Goal: Transaction & Acquisition: Purchase product/service

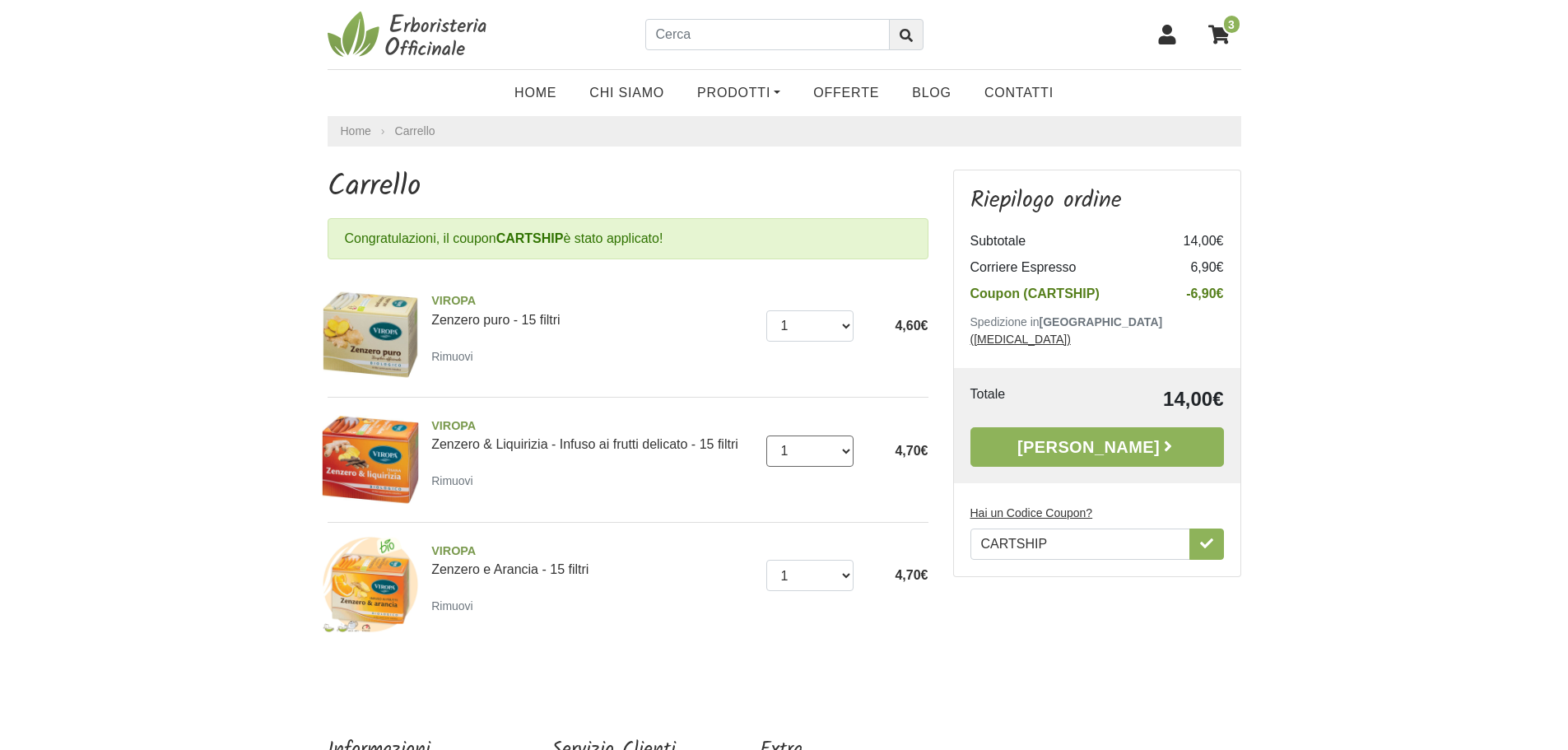
click at [846, 450] on select "0 (Rimuovi) 1 2 3 4 5 6" at bounding box center [809, 451] width 87 height 31
select select "2"
click at [766, 436] on select "0 (Rimuovi) 1 2 3 4 5 6" at bounding box center [809, 451] width 87 height 31
select select "2"
click at [766, 560] on select "0 (Rimuovi) 1 2 3 4" at bounding box center [809, 575] width 87 height 31
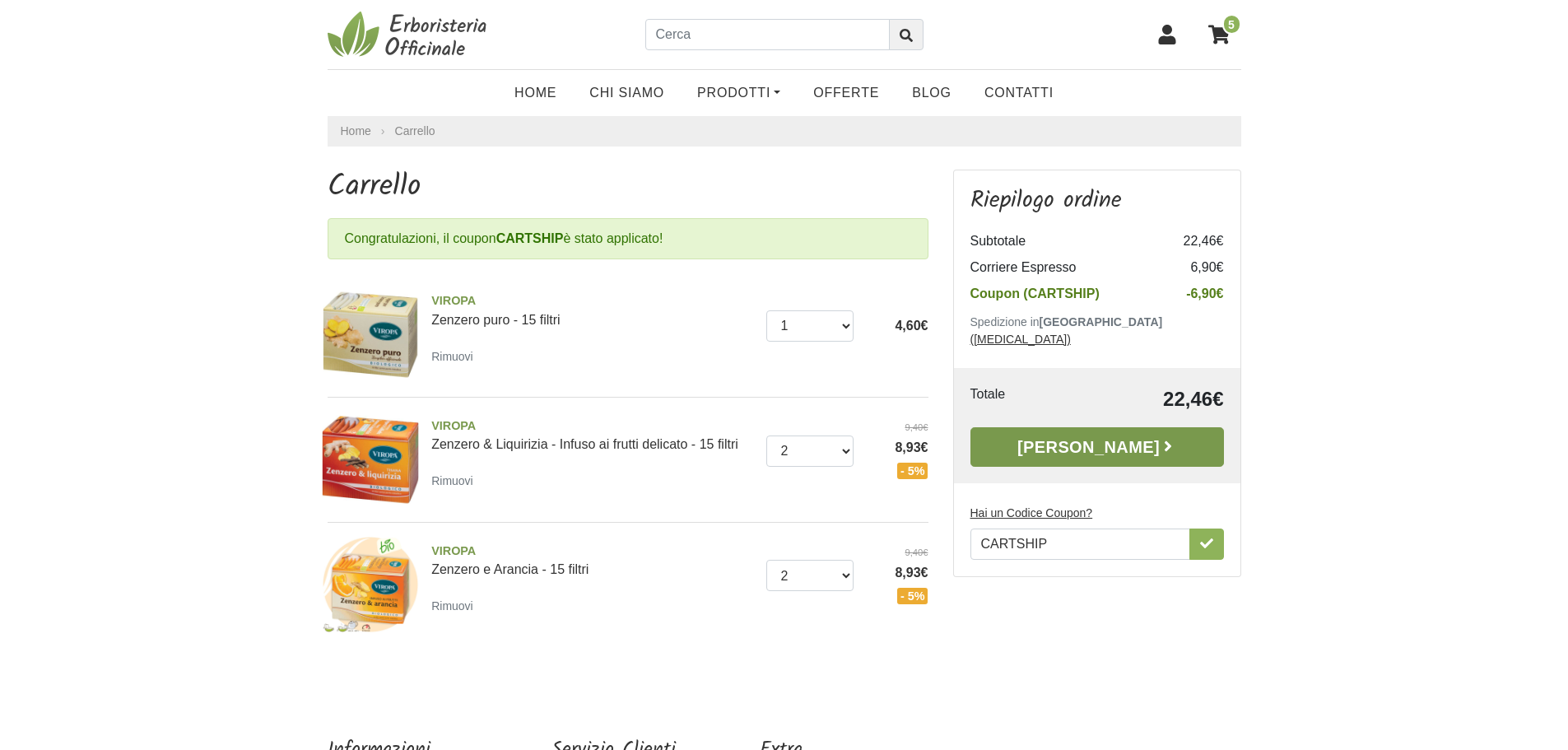
click at [1097, 431] on link "[PERSON_NAME]" at bounding box center [1097, 447] width 253 height 39
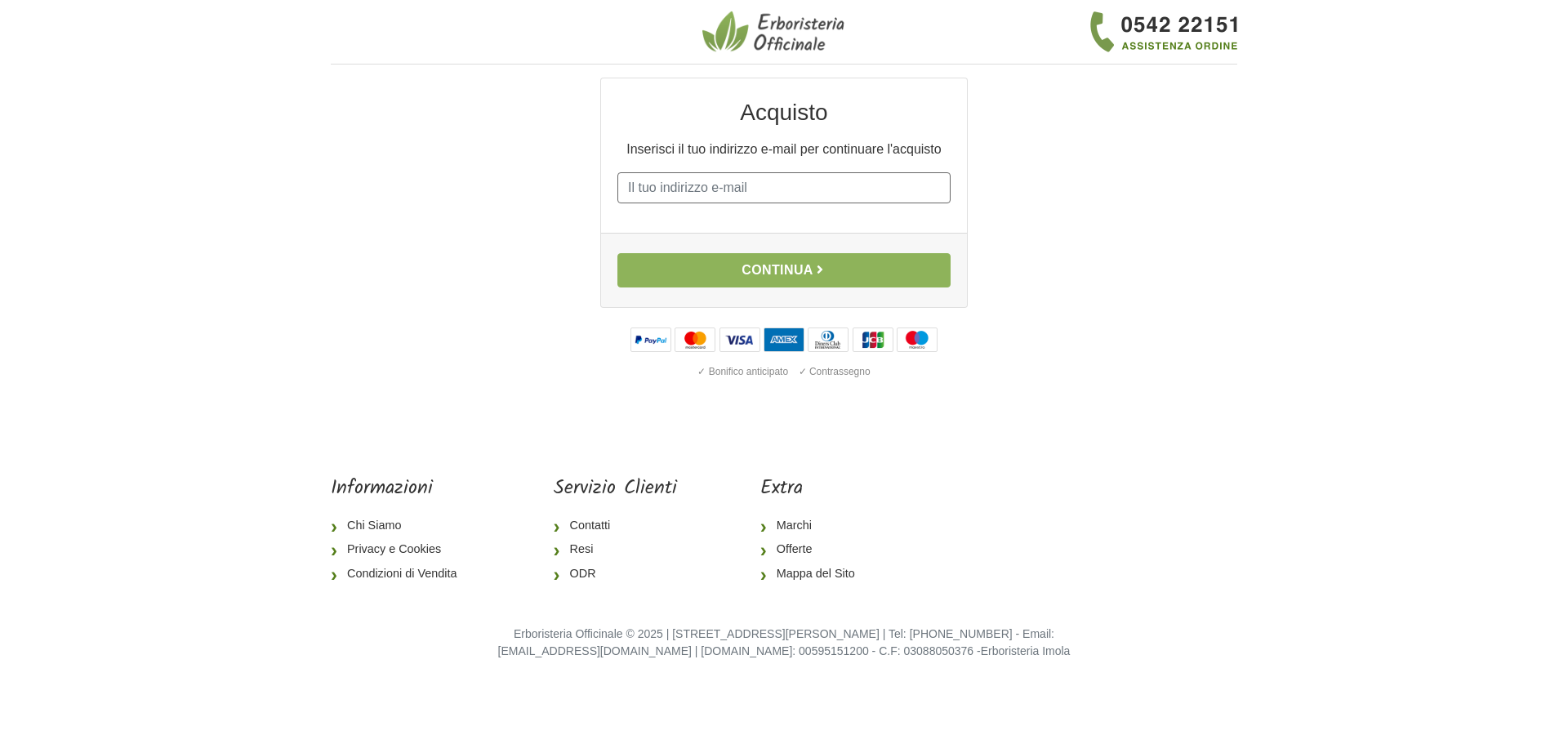
click at [869, 195] on input "E-mail" at bounding box center [784, 188] width 333 height 31
click at [842, 273] on button "Continua" at bounding box center [784, 270] width 333 height 35
click at [812, 190] on input "E-mail" at bounding box center [784, 188] width 333 height 31
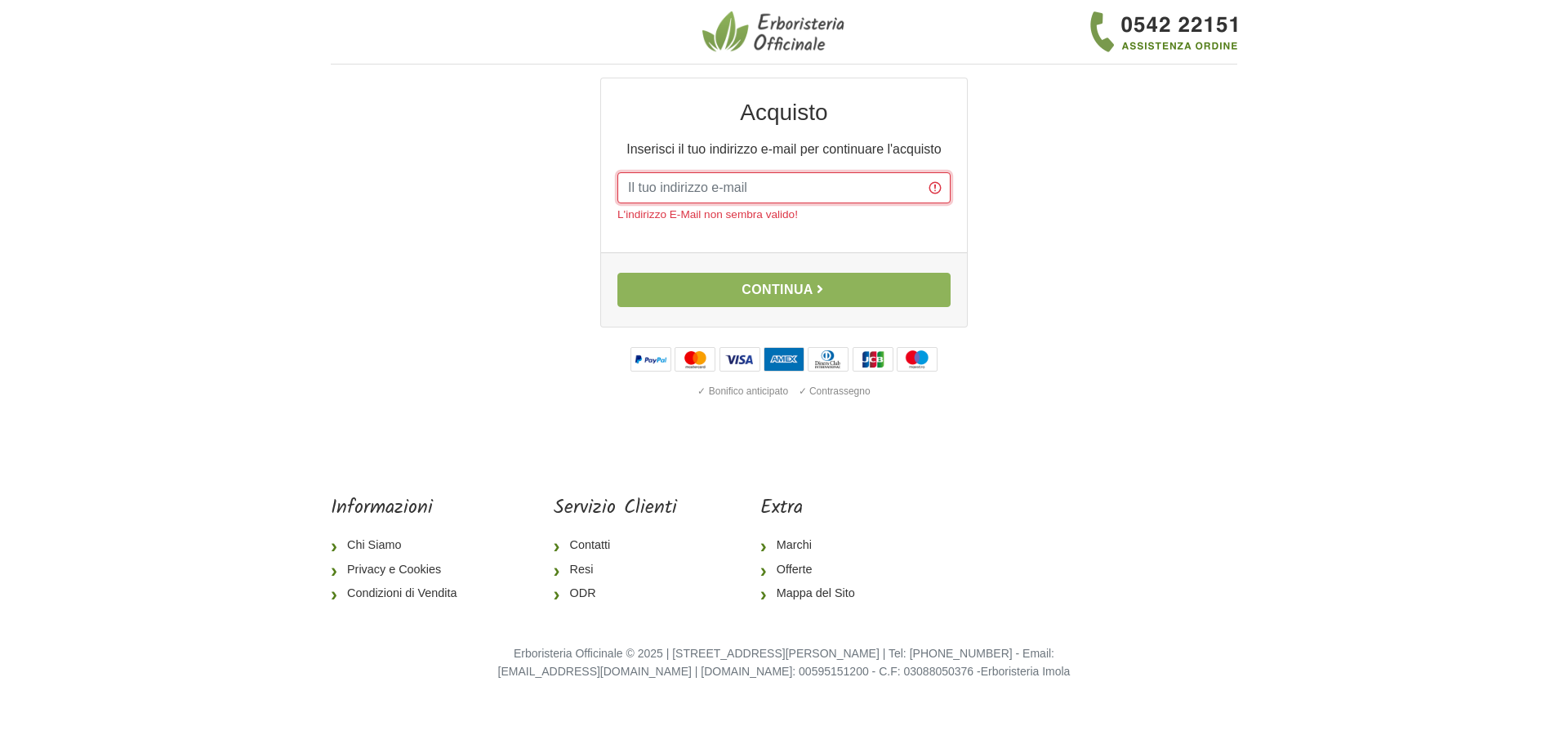
click at [834, 186] on input "E-mail" at bounding box center [784, 188] width 333 height 31
type input "M"
click at [1207, 247] on div "Acquisto Inserisci il tuo indirizzo e-mail per continuare l'acquisto E-mail L'i…" at bounding box center [784, 254] width 931 height 353
click at [695, 182] on input "E-mail" at bounding box center [784, 188] width 333 height 31
type input "M"
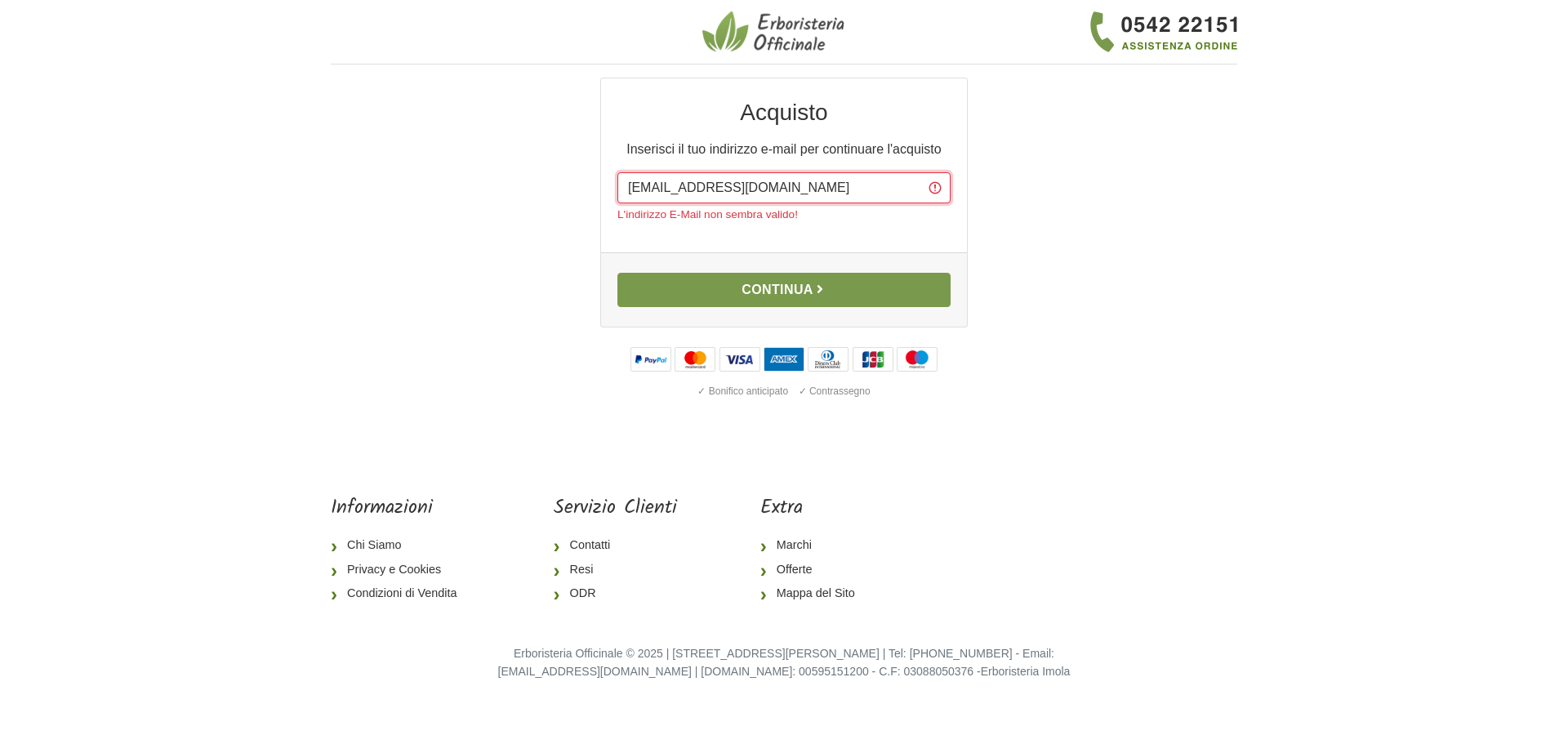
type input "manuelagiorgetti@libero.it"
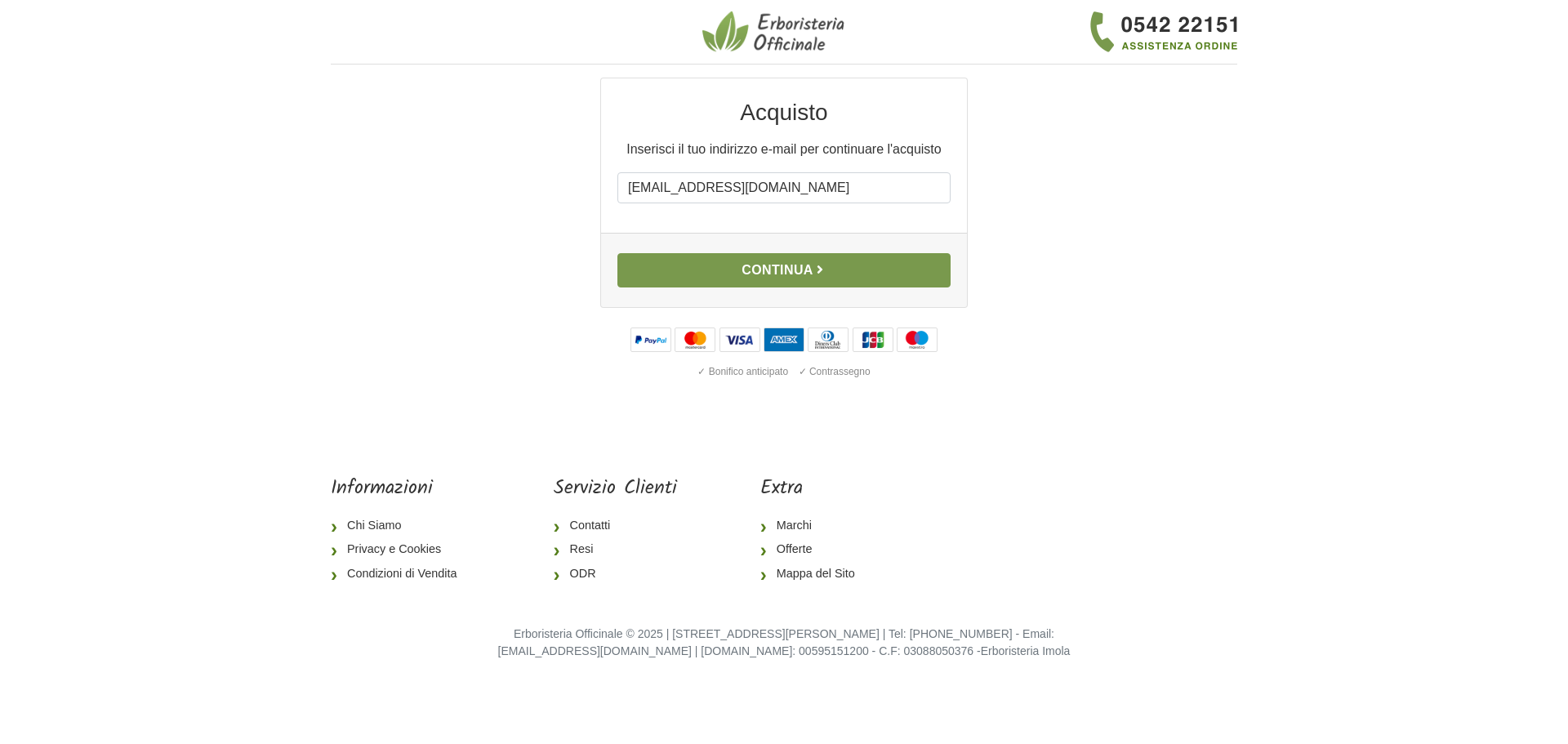
click at [787, 291] on div "Continua" at bounding box center [784, 270] width 366 height 74
click at [805, 272] on button "Continua" at bounding box center [784, 270] width 333 height 35
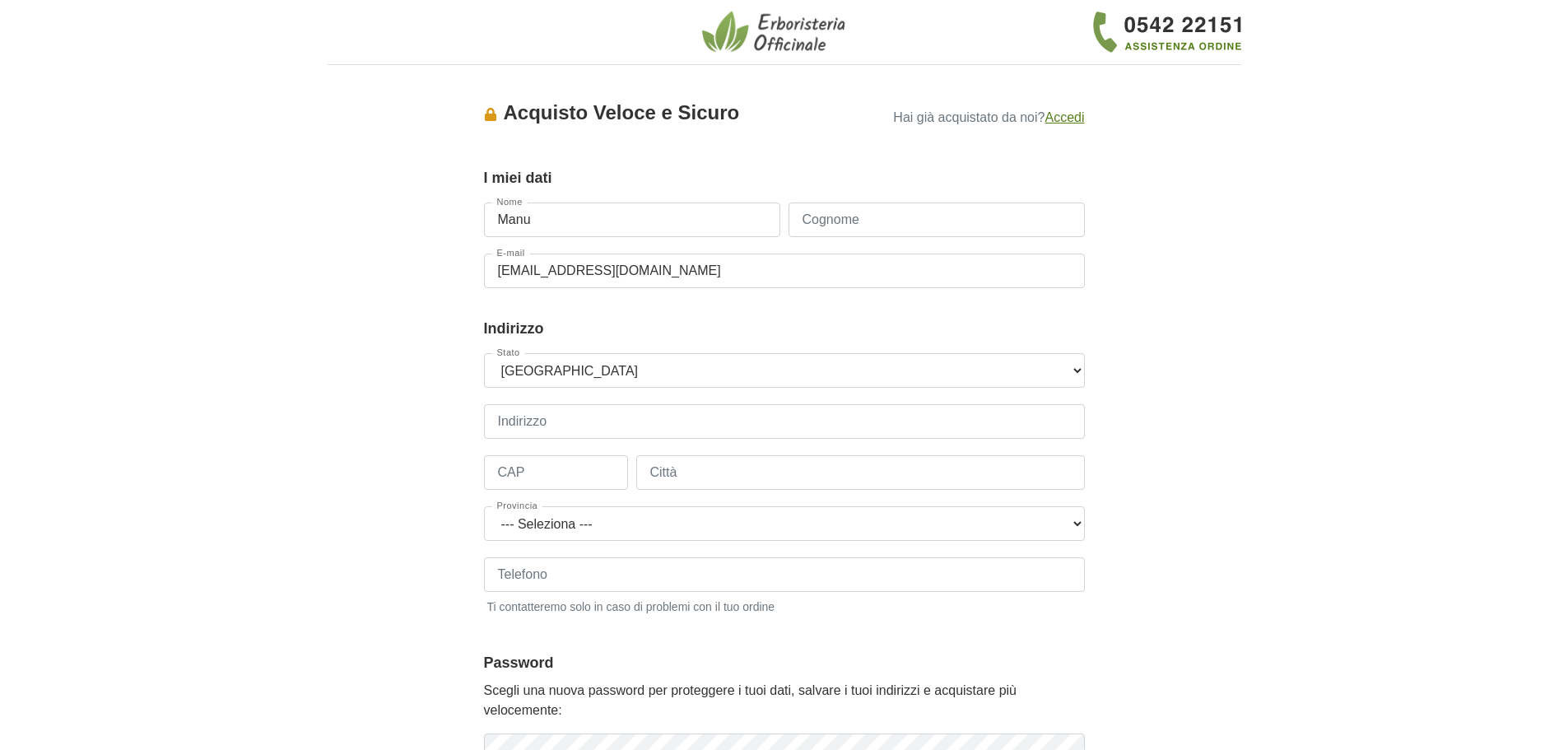
type input "[PERSON_NAME]"
click at [892, 222] on input "Cognome" at bounding box center [936, 220] width 296 height 35
type input "Giorgetti"
click at [601, 369] on select "--- Seleziona --- Austria Belgium Bulgaria Croatia Czech Republic Denmark Eston…" at bounding box center [784, 371] width 601 height 35
click at [484, 354] on select "--- Seleziona --- Austria Belgium Bulgaria Croatia Czech Republic Denmark Eston…" at bounding box center [784, 371] width 601 height 35
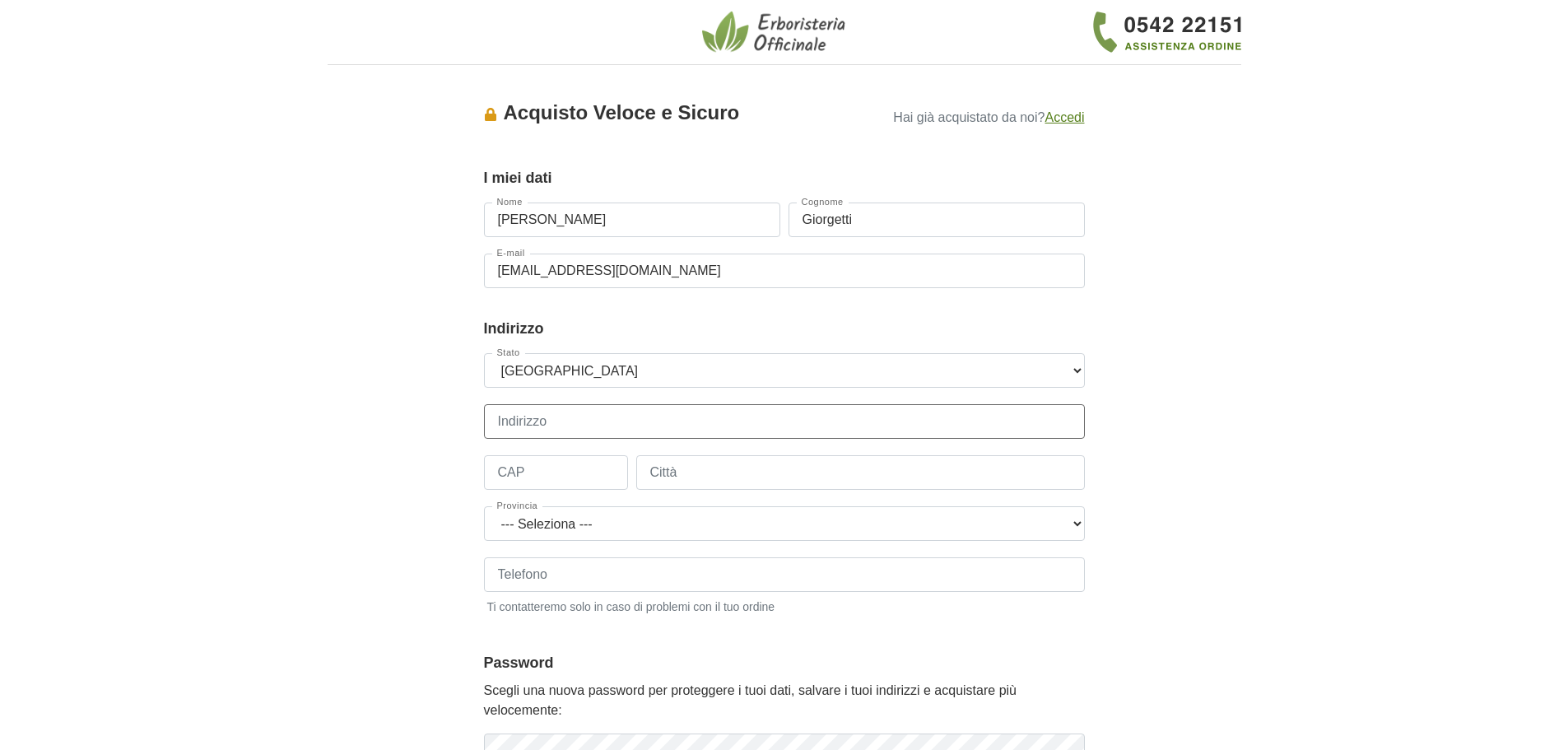
click at [625, 426] on input "Indirizzo" at bounding box center [784, 421] width 601 height 35
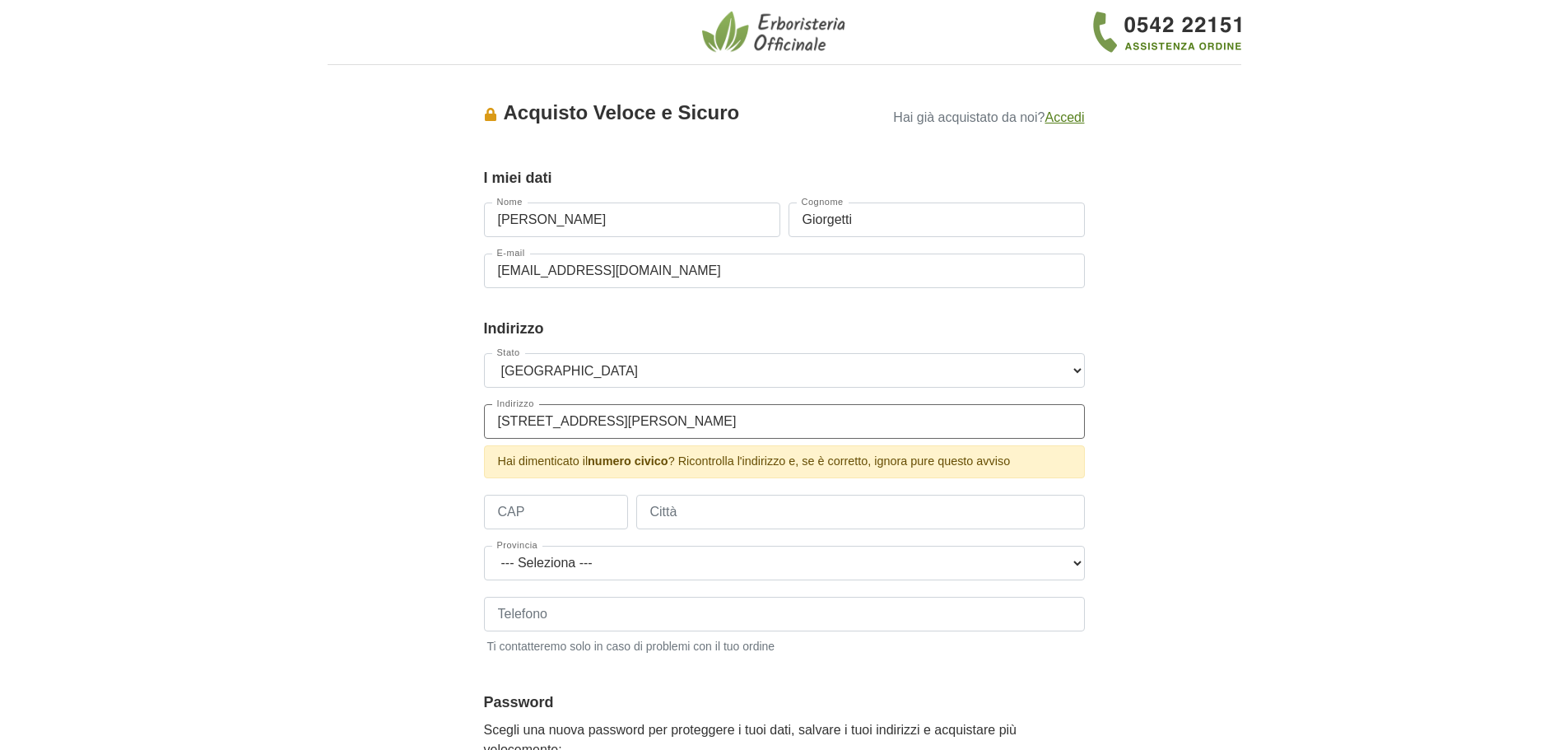
type input "Via Principe Eugenio 3"
click at [1175, 460] on div "Accesso × Accedi per completare il tuo acquisto più velocemente. E-mail manuela…" at bounding box center [784, 530] width 938 height 904
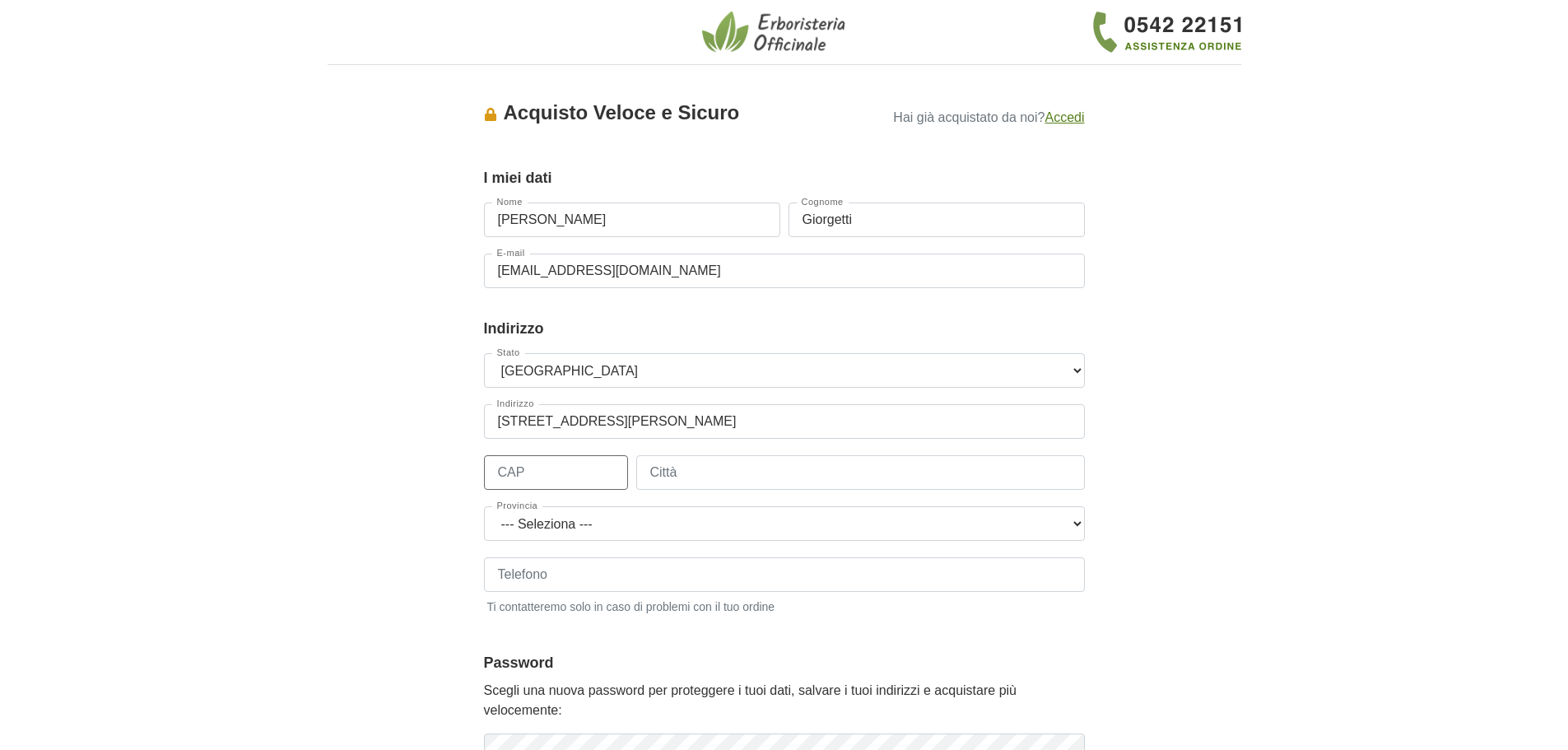
click at [565, 464] on input "CAP" at bounding box center [555, 472] width 144 height 35
type input "20155"
click at [712, 469] on input "Città" at bounding box center [860, 472] width 449 height 35
type input "Milano"
click at [661, 529] on select "--- Seleziona --- Agrigento Alessandria Ancona Aosta Arezzo Ascoli Piceno Asti …" at bounding box center [784, 523] width 601 height 35
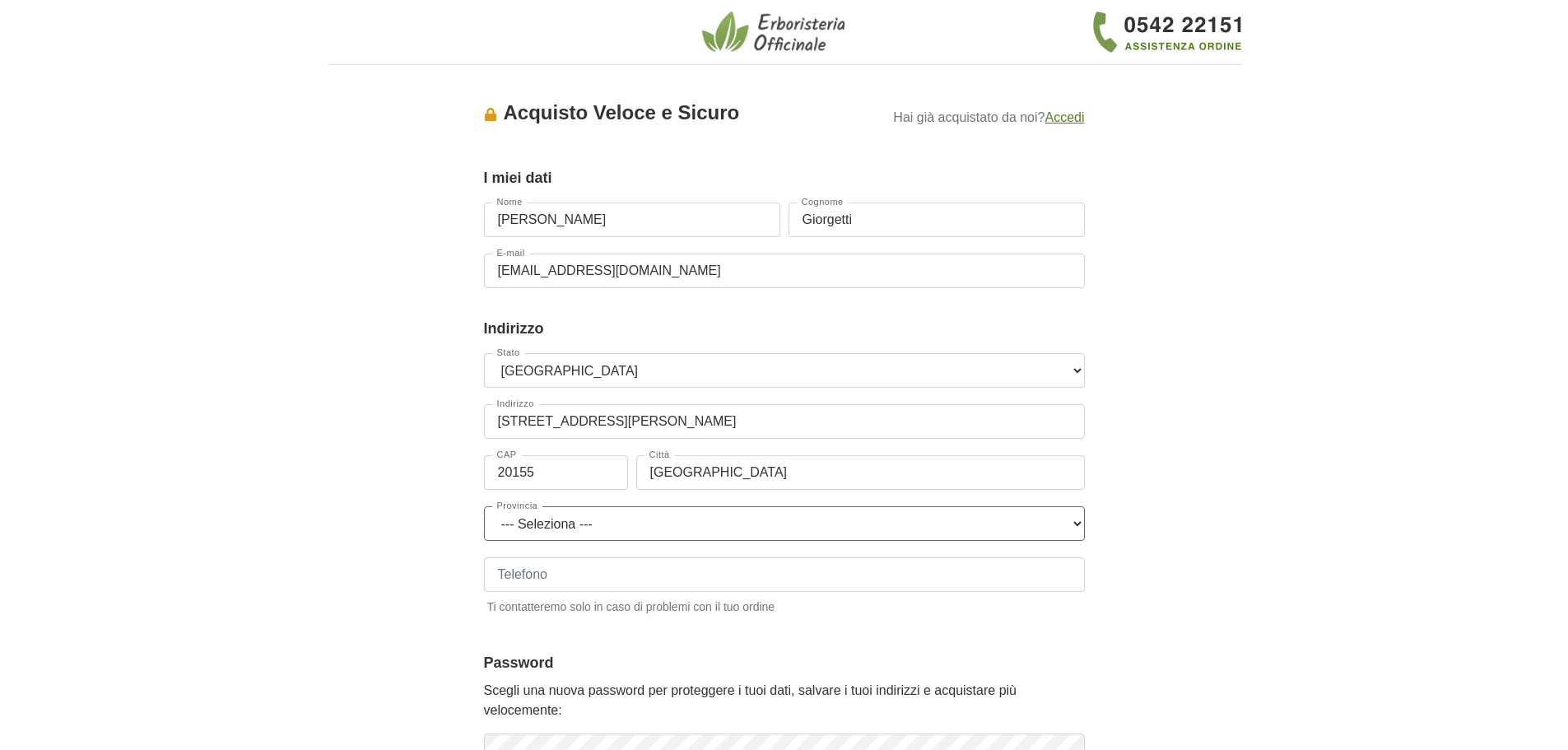
select select "3897"
click at [484, 506] on select "--- Seleziona --- Agrigento Alessandria Ancona Aosta Arezzo Ascoli Piceno Asti …" at bounding box center [784, 523] width 601 height 35
click at [639, 576] on input "Telefono" at bounding box center [784, 574] width 601 height 35
type input "3480950501"
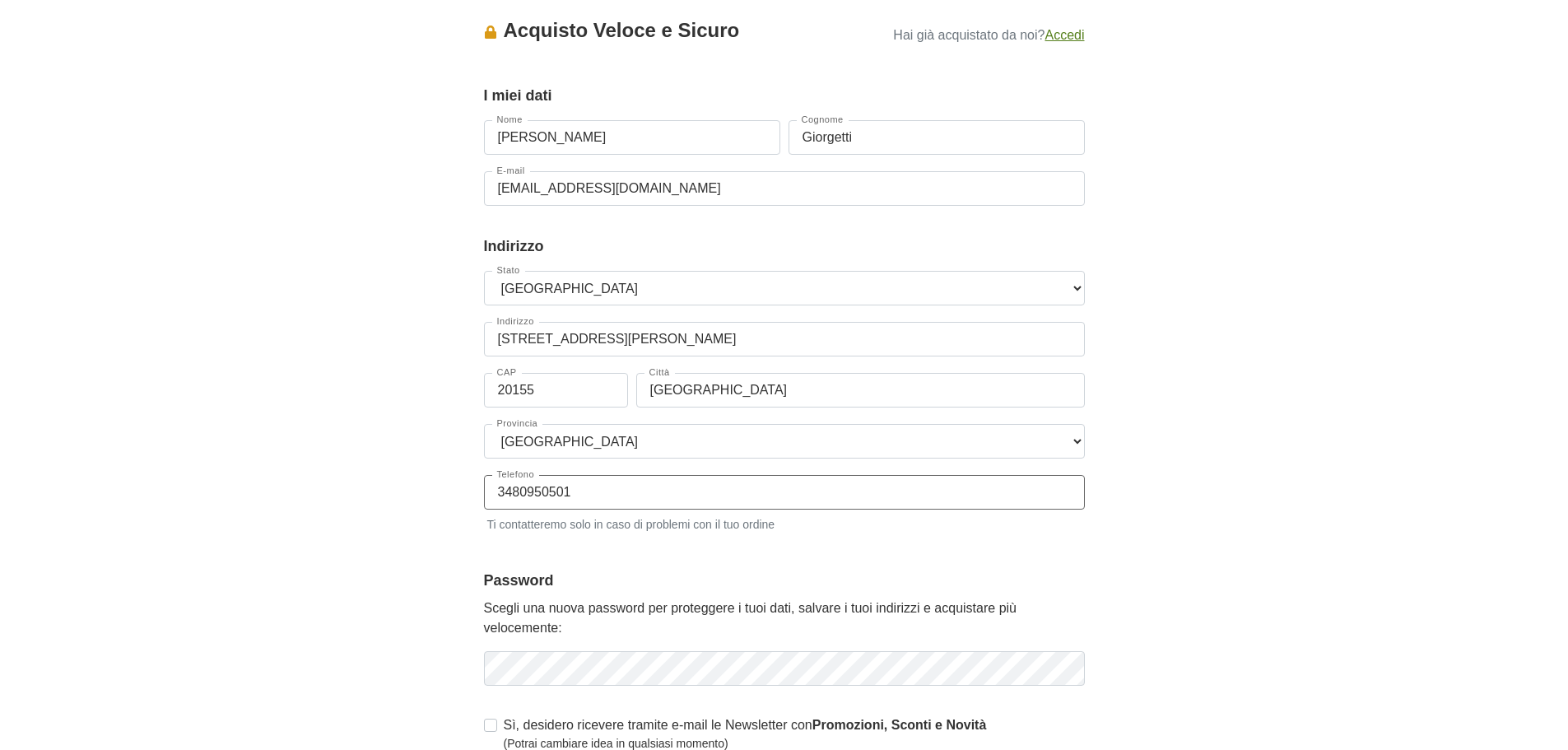
scroll to position [164, 0]
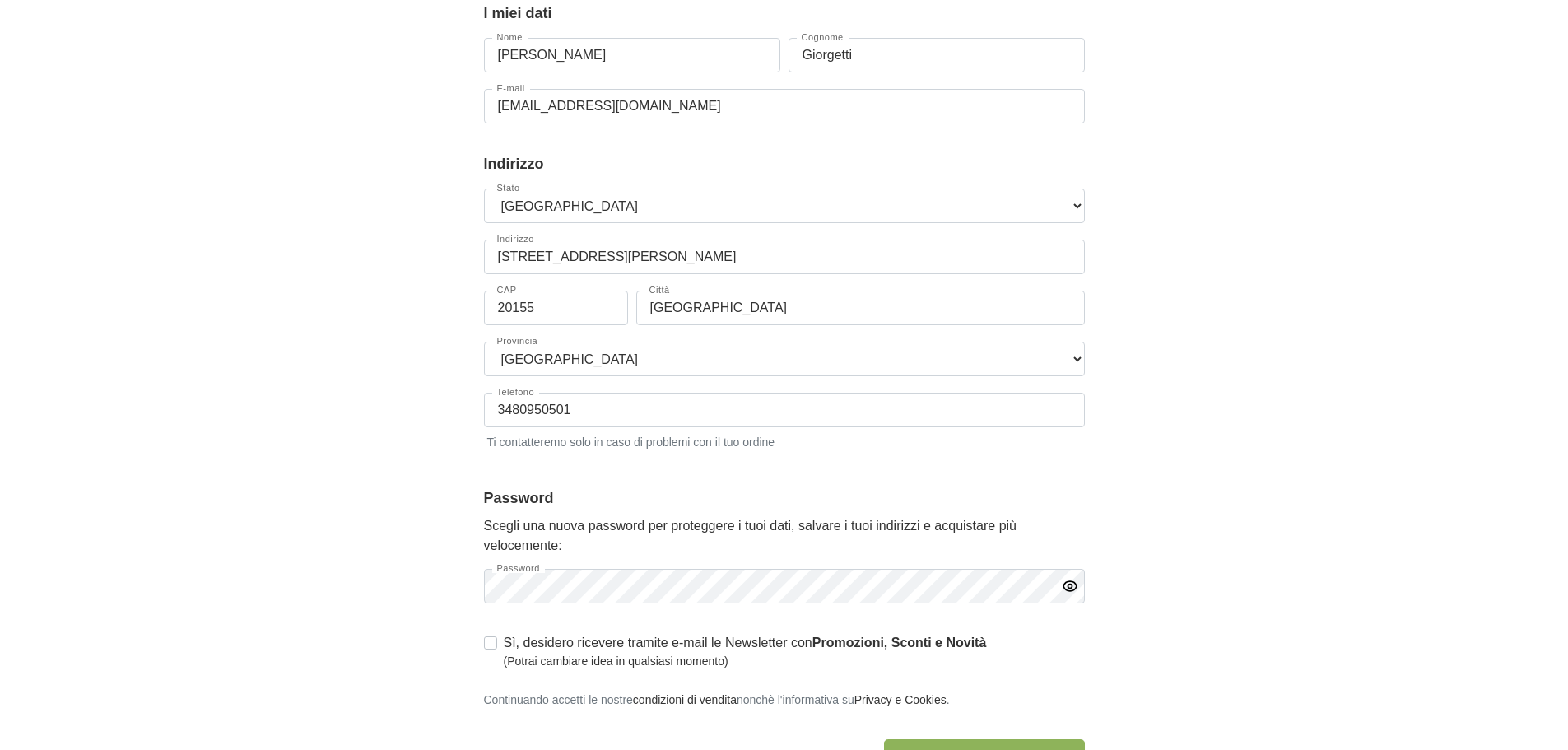
click at [503, 645] on label "Sì, desidero ricevere tramite e-mail le Newsletter con Promozioni, Sconti e Nov…" at bounding box center [744, 651] width 483 height 37
click at [486, 645] on input "Sì, desidero ricevere tramite e-mail le Newsletter con Promozioni, Sconti e Nov…" at bounding box center [490, 641] width 13 height 16
checkbox input "true"
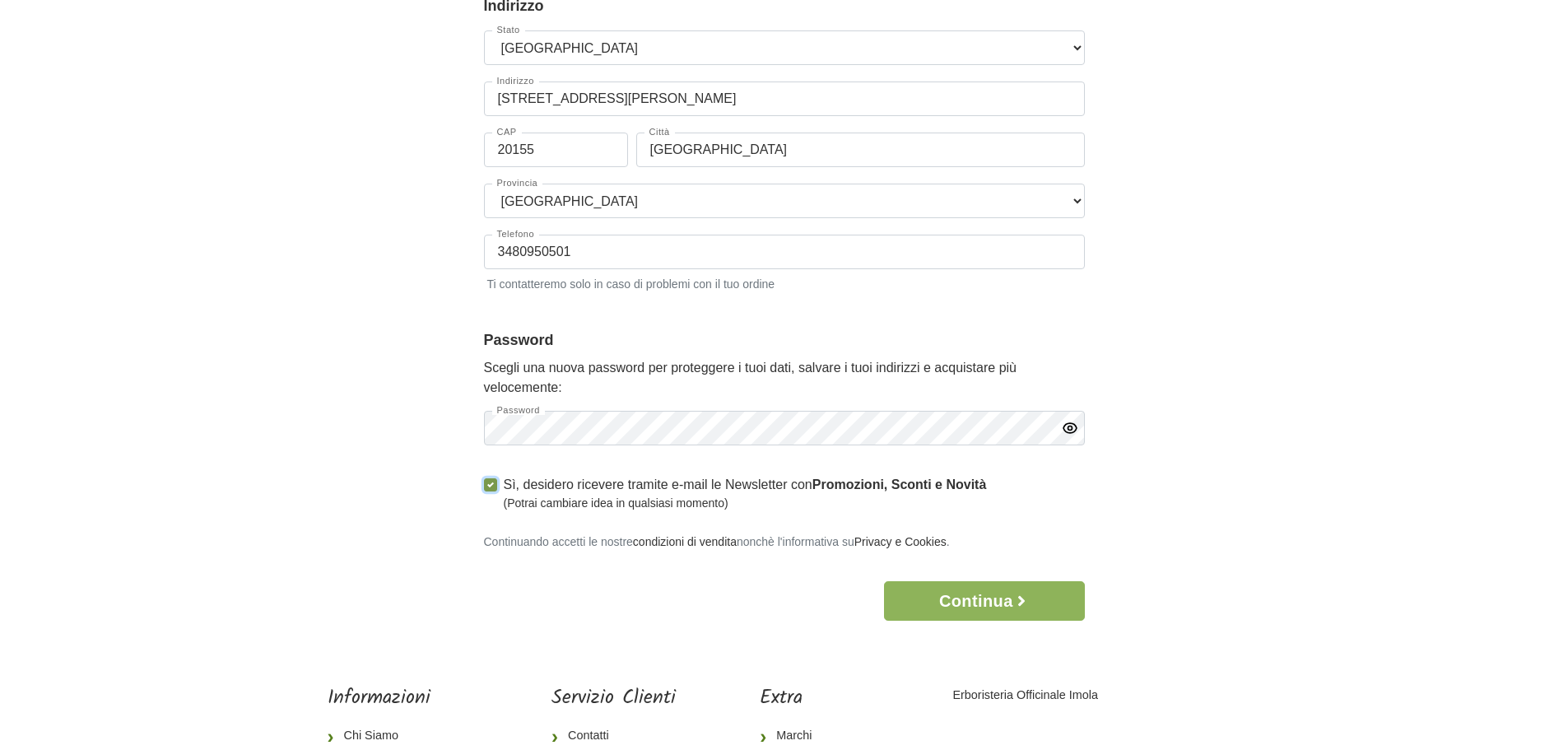
scroll to position [329, 0]
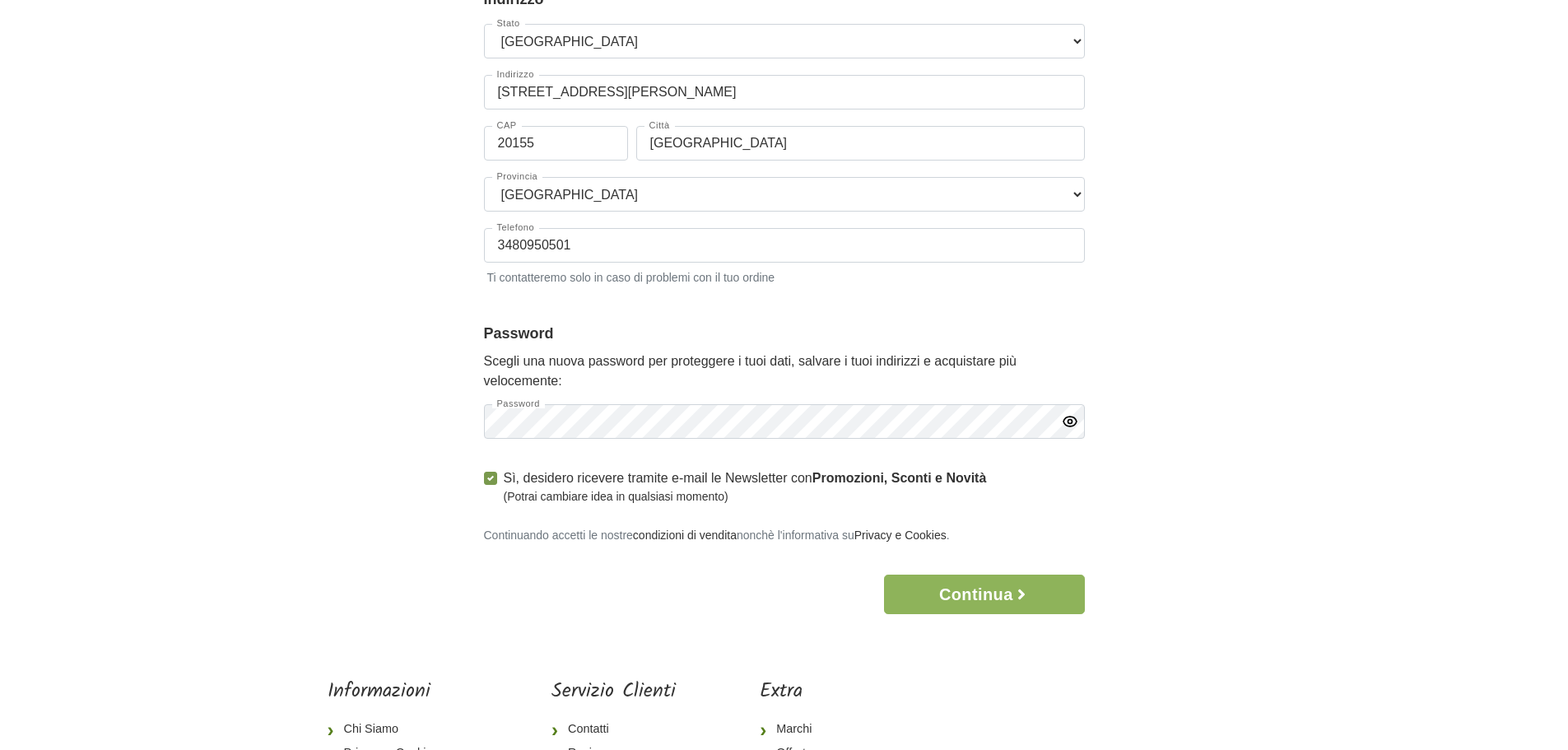
click at [1068, 423] on icon "button" at bounding box center [1069, 421] width 4 height 4
click at [1068, 425] on icon "button" at bounding box center [1069, 421] width 16 height 16
click at [1008, 591] on button "Continua" at bounding box center [983, 595] width 200 height 39
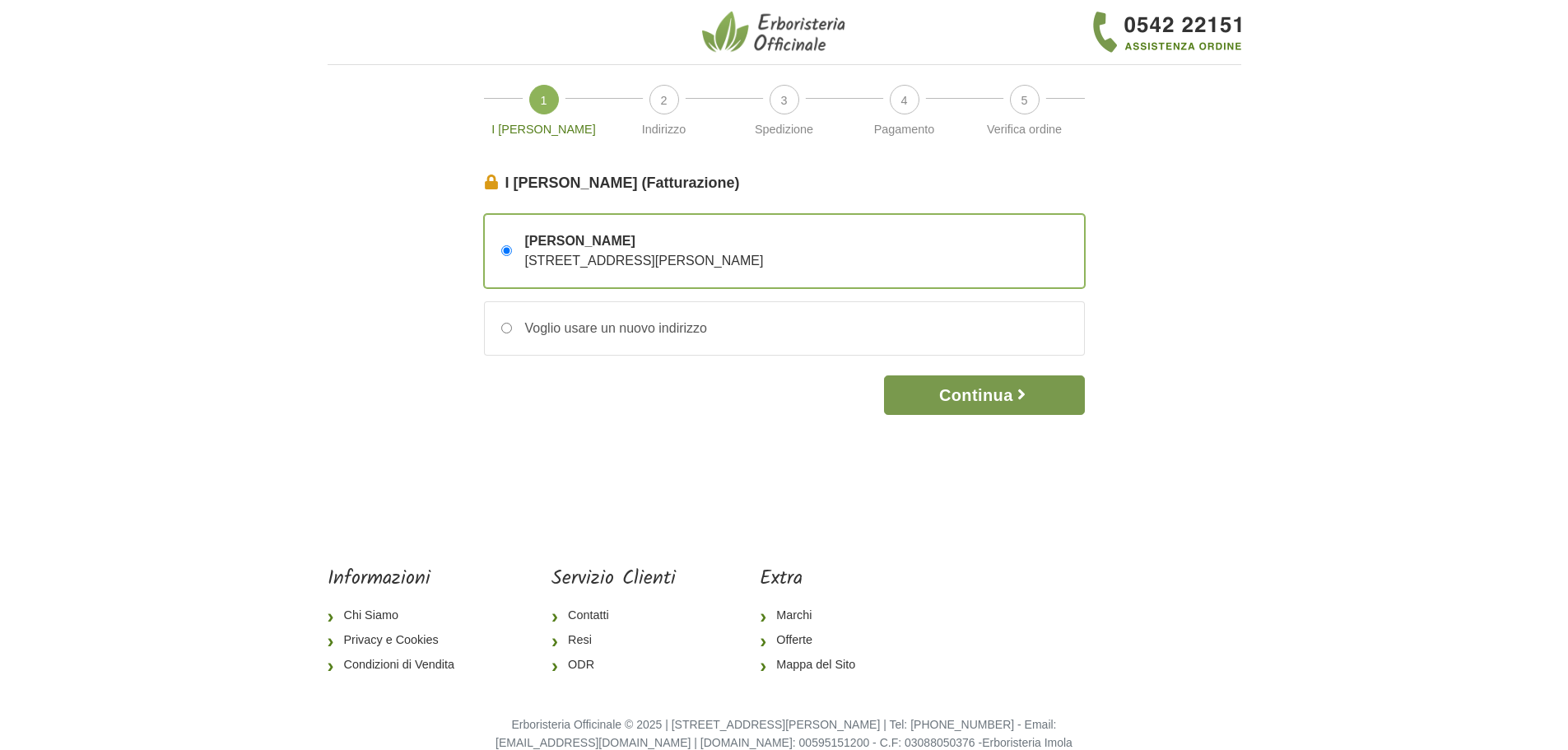
click at [1034, 391] on button "Continua" at bounding box center [983, 395] width 200 height 39
click at [980, 402] on button "Continua" at bounding box center [983, 395] width 200 height 39
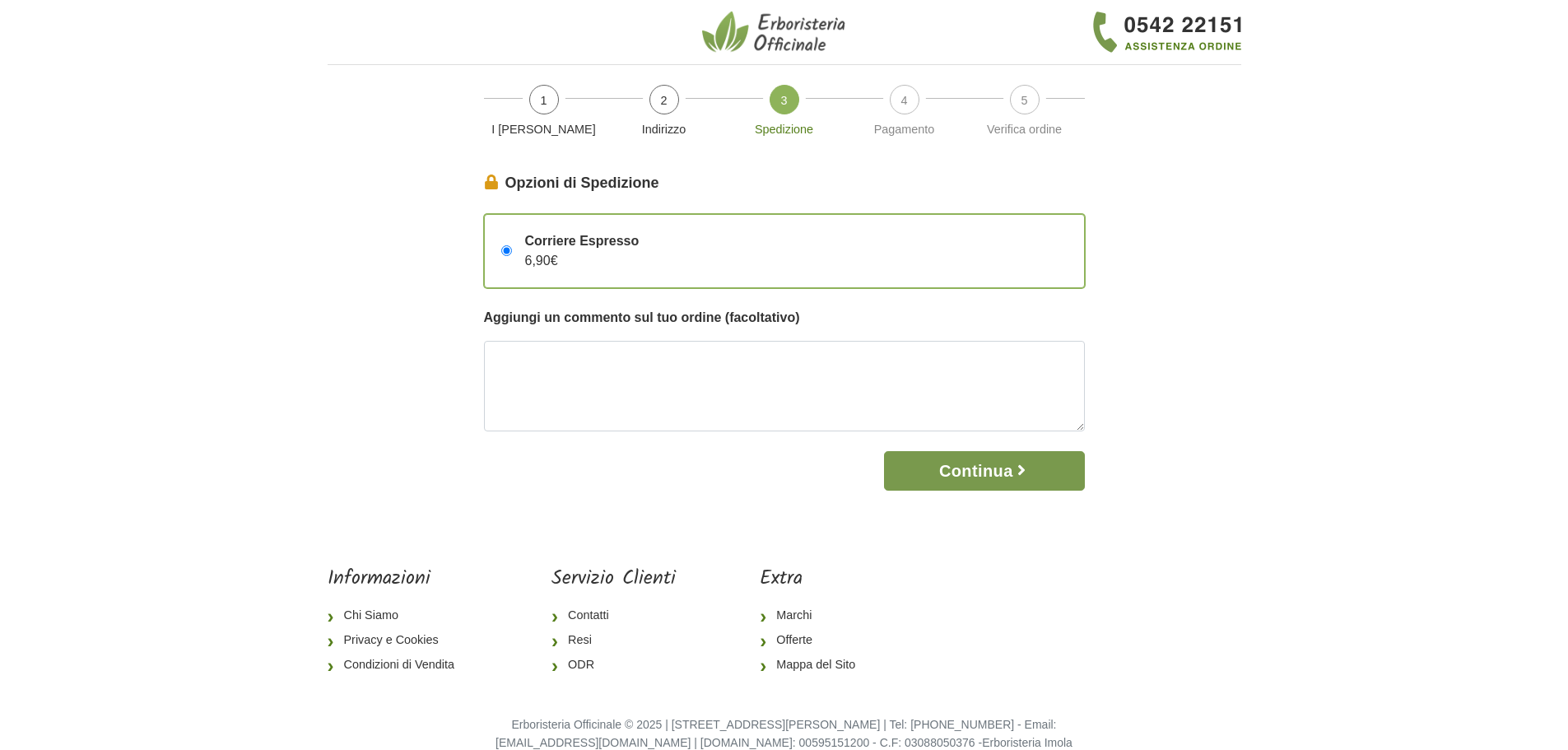
click at [984, 473] on button "Continua" at bounding box center [983, 471] width 200 height 39
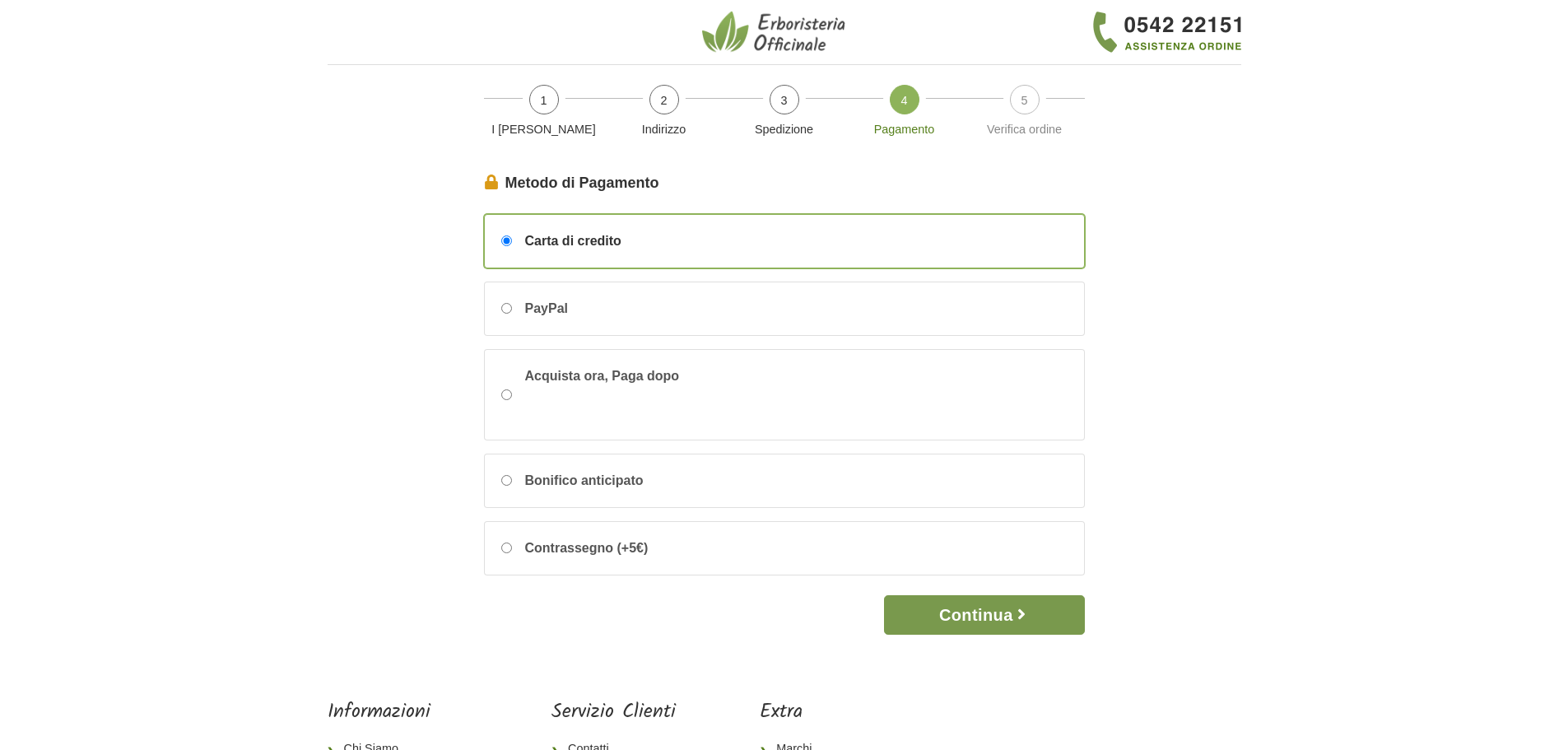
click at [992, 613] on button "Continua" at bounding box center [983, 615] width 200 height 39
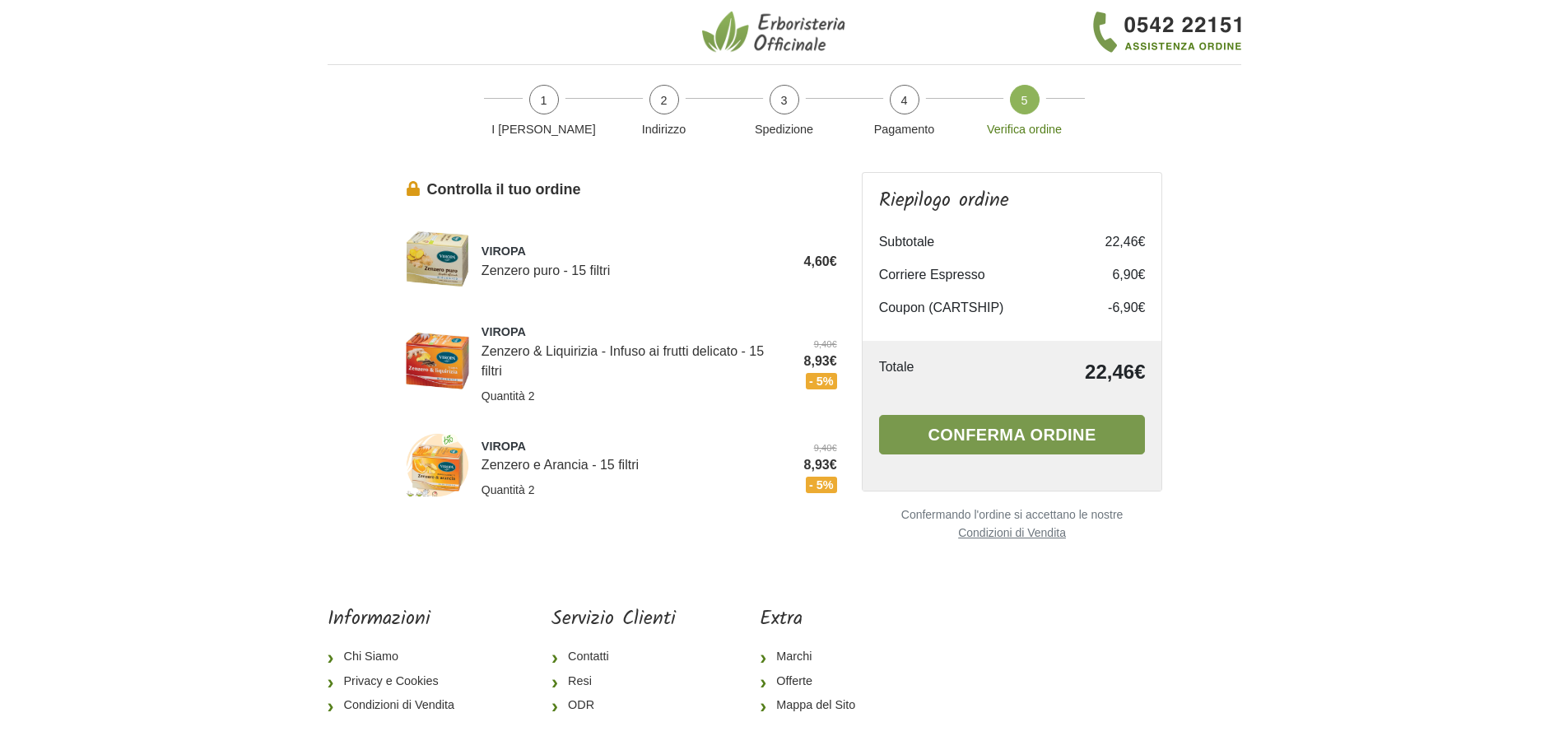
click at [1060, 432] on button "Conferma ordine" at bounding box center [1012, 435] width 267 height 39
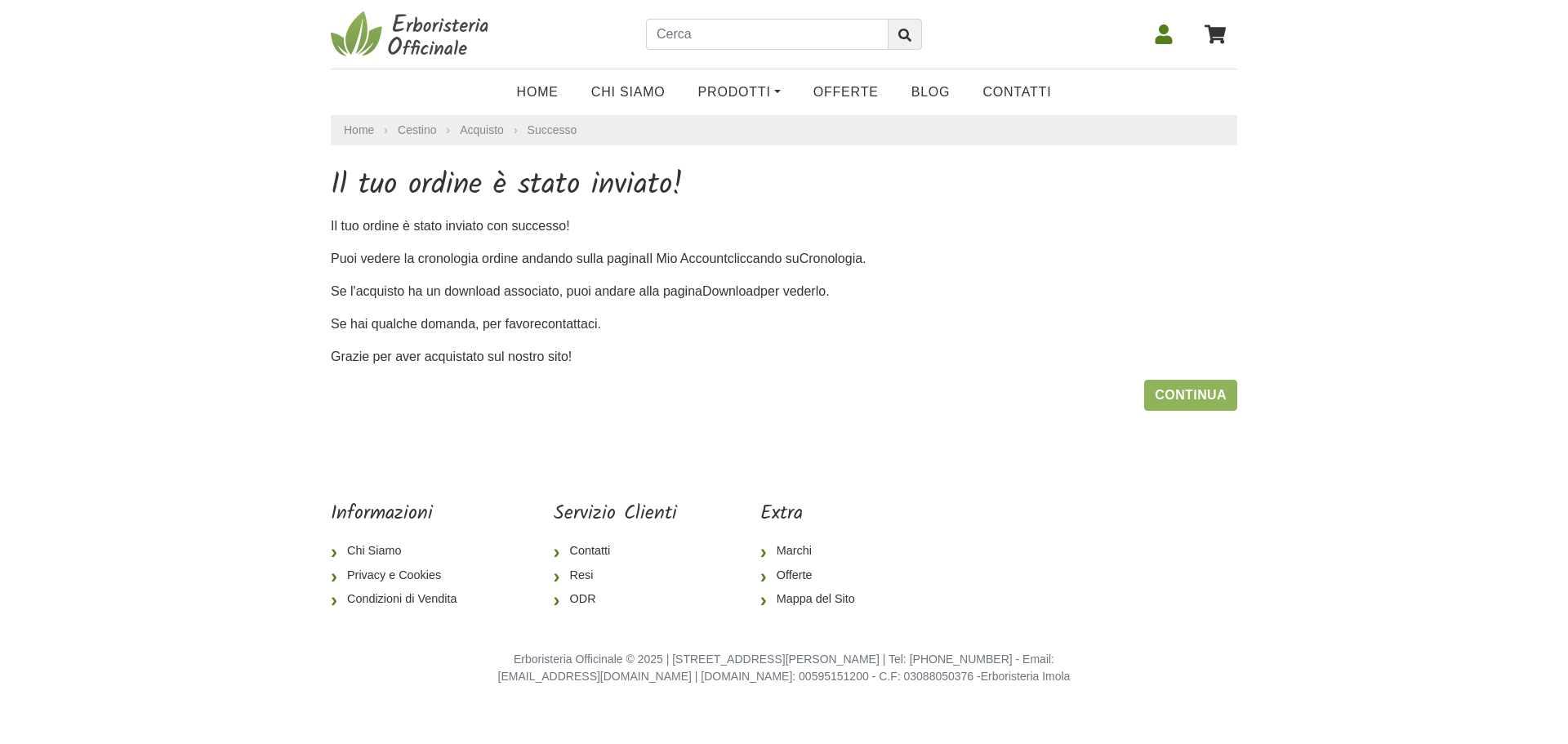
click at [1463, 366] on body "Home Chi Siamo Prodotti Fit-Therapy Caramelle, [GEOGRAPHIC_DATA], Dolcificanti …" at bounding box center [784, 356] width 1568 height 712
